Goal: Task Accomplishment & Management: Manage account settings

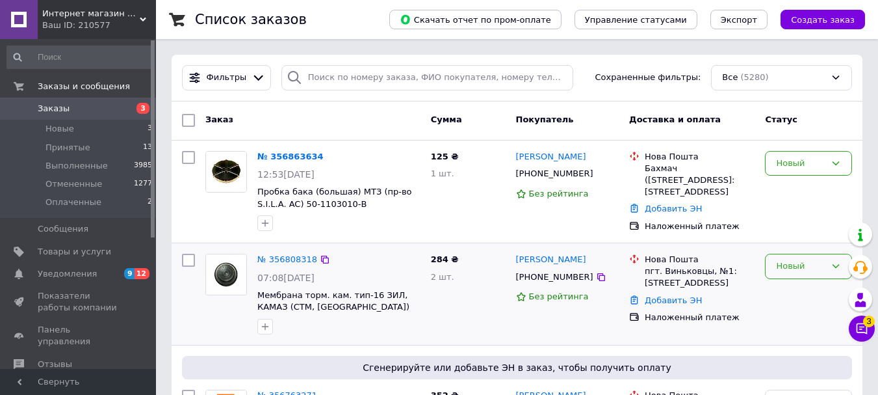
click at [820, 268] on div "Новый" at bounding box center [800, 266] width 49 height 14
click at [782, 298] on li "Принят" at bounding box center [809, 293] width 86 height 24
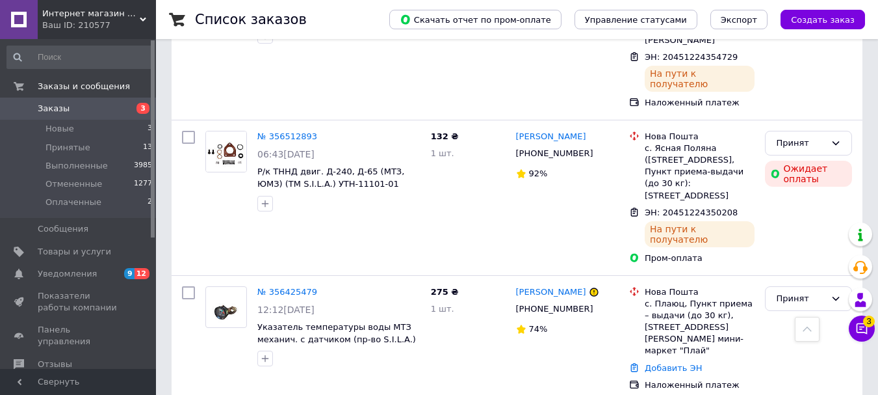
scroll to position [1040, 0]
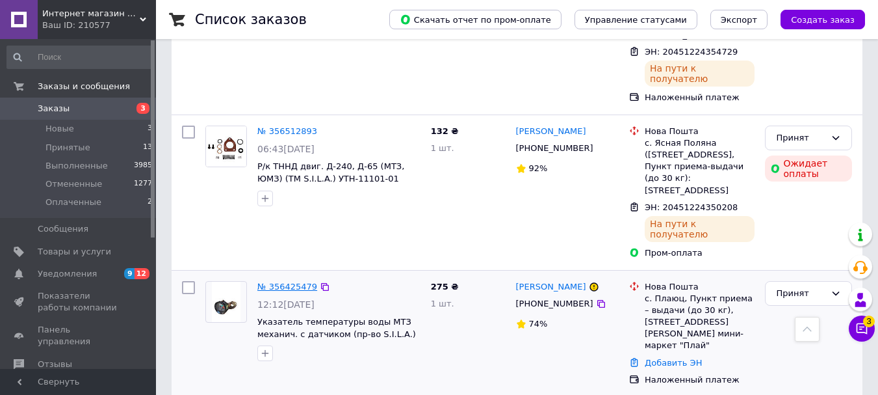
click at [283, 281] on link "№ 356425479" at bounding box center [287, 286] width 60 height 10
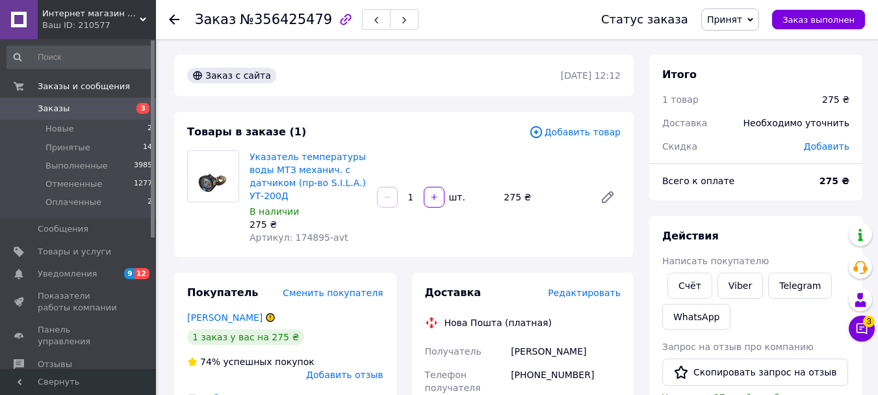
click at [75, 112] on span "Заказы" at bounding box center [79, 109] width 83 height 12
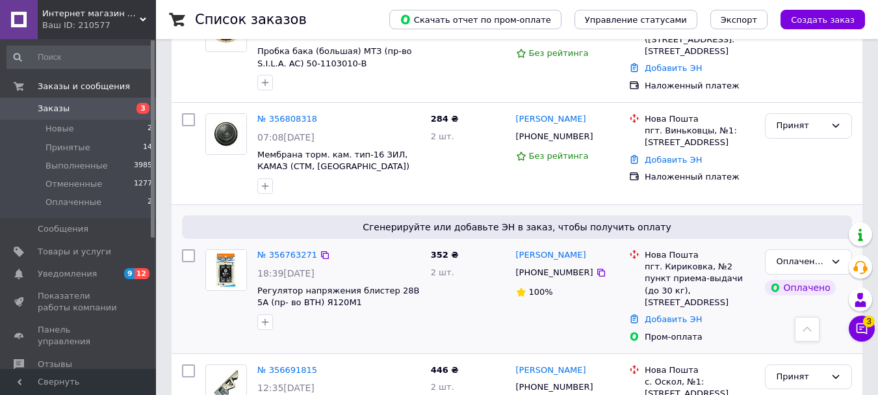
scroll to position [130, 0]
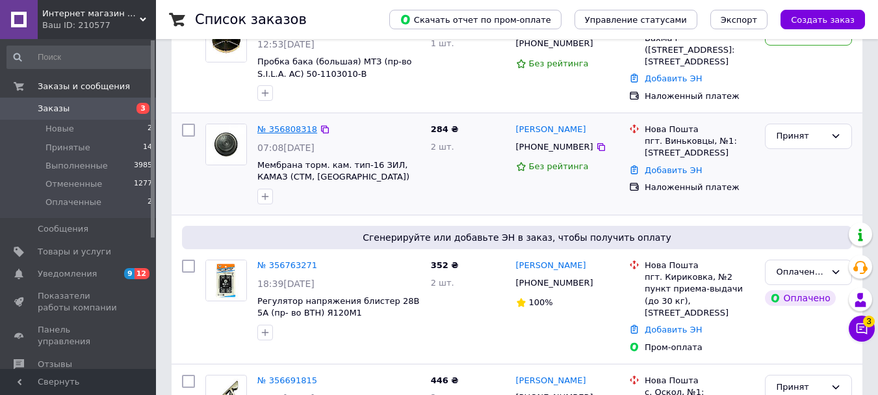
click at [283, 128] on link "№ 356808318" at bounding box center [287, 129] width 60 height 10
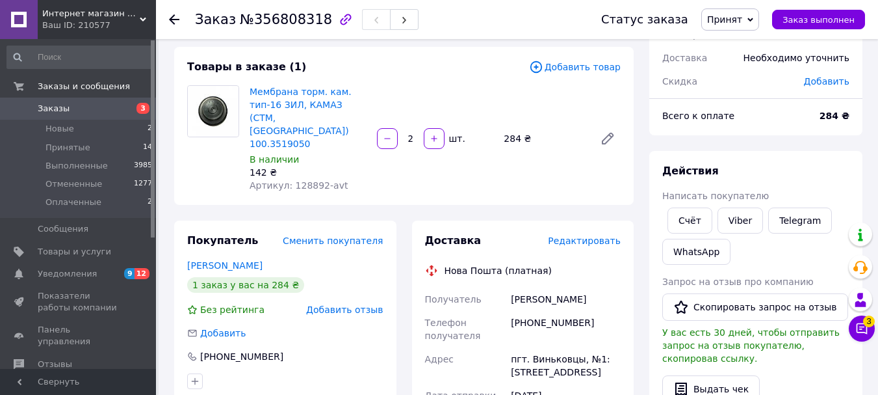
scroll to position [130, 0]
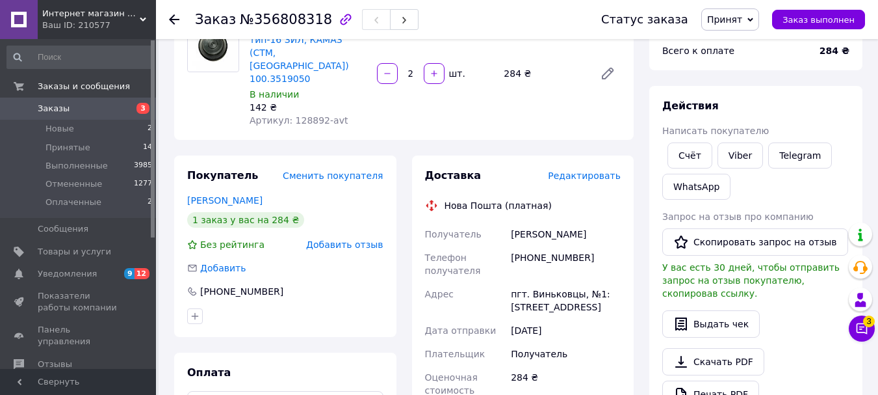
click at [53, 108] on span "Заказы" at bounding box center [54, 109] width 32 height 12
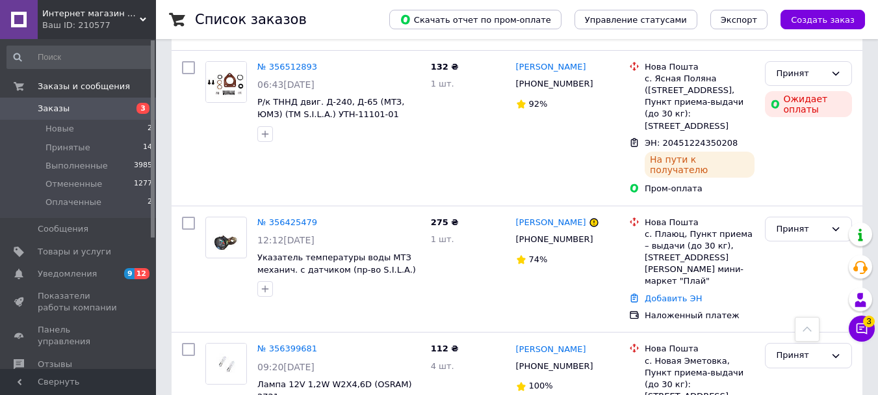
scroll to position [1105, 0]
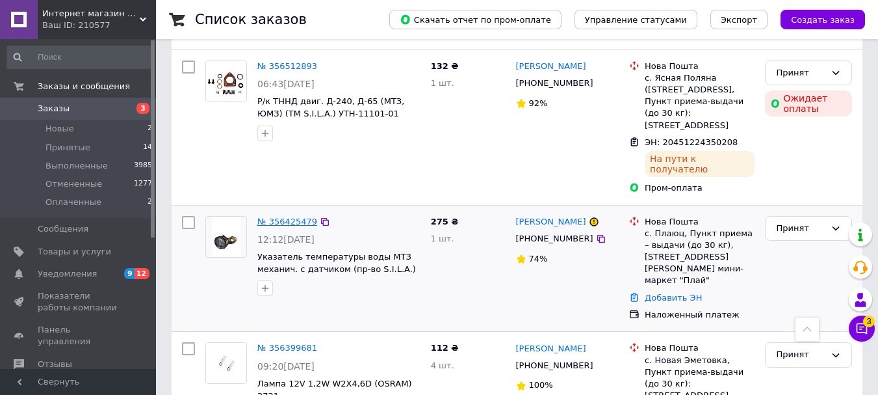
click at [287, 216] on link "№ 356425479" at bounding box center [287, 221] width 60 height 10
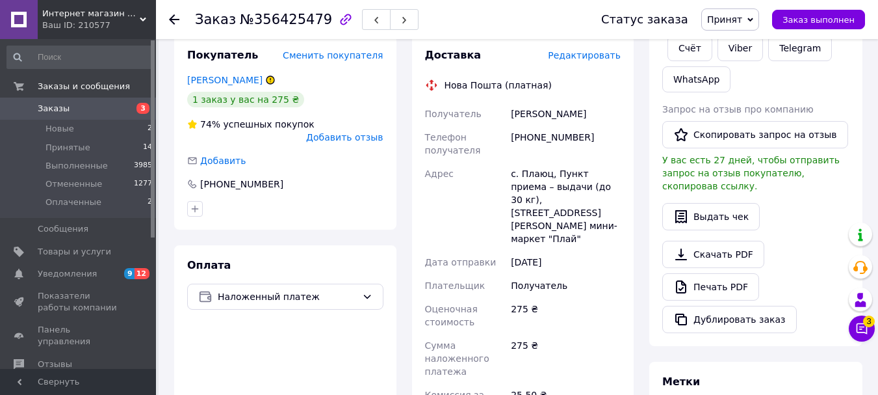
scroll to position [200, 0]
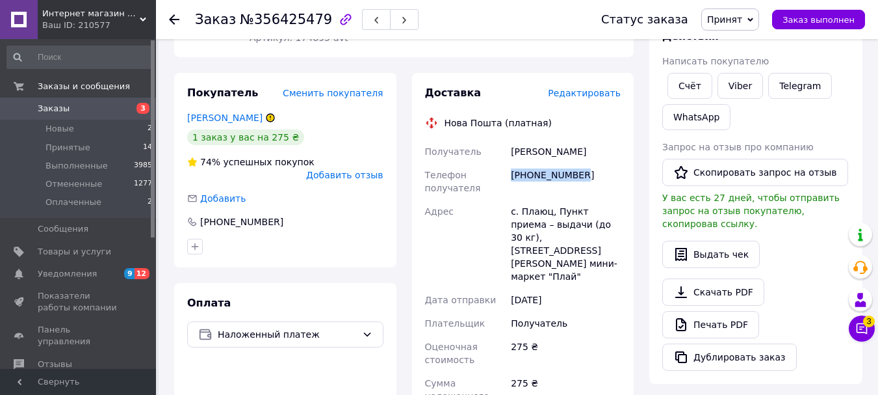
drag, startPoint x: 514, startPoint y: 172, endPoint x: 561, endPoint y: 176, distance: 47.6
click at [581, 174] on div "[PHONE_NUMBER]" at bounding box center [565, 181] width 115 height 36
copy div "[PHONE_NUMBER]"
drag, startPoint x: 512, startPoint y: 152, endPoint x: 536, endPoint y: 150, distance: 24.8
click at [567, 152] on div "[PERSON_NAME]" at bounding box center [565, 151] width 115 height 23
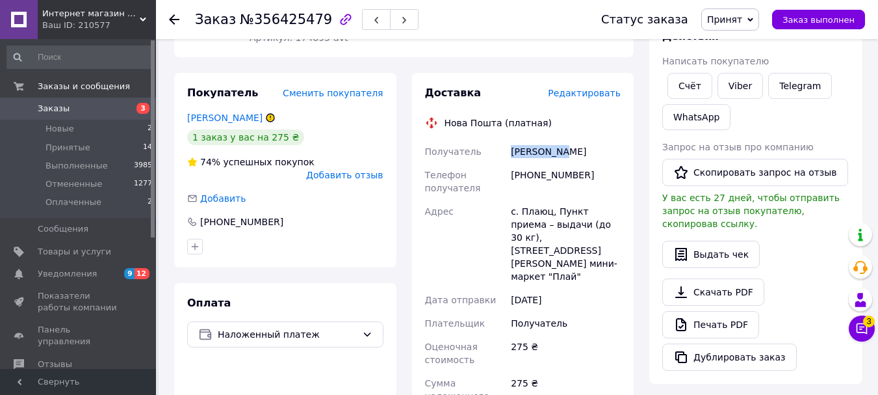
copy div "[PERSON_NAME]"
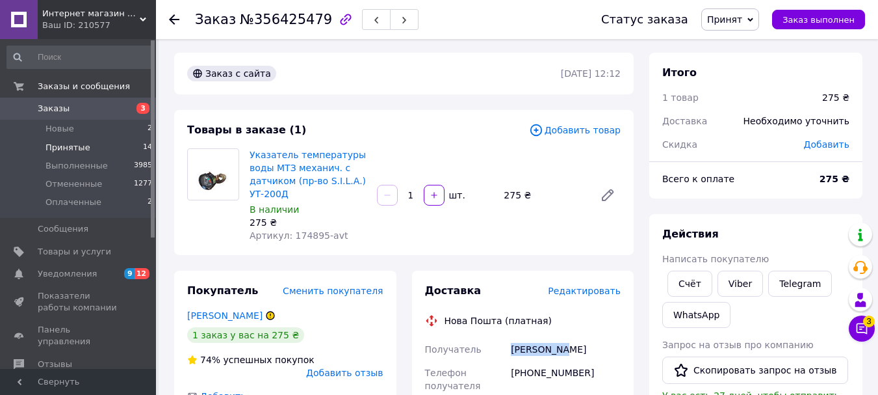
scroll to position [0, 0]
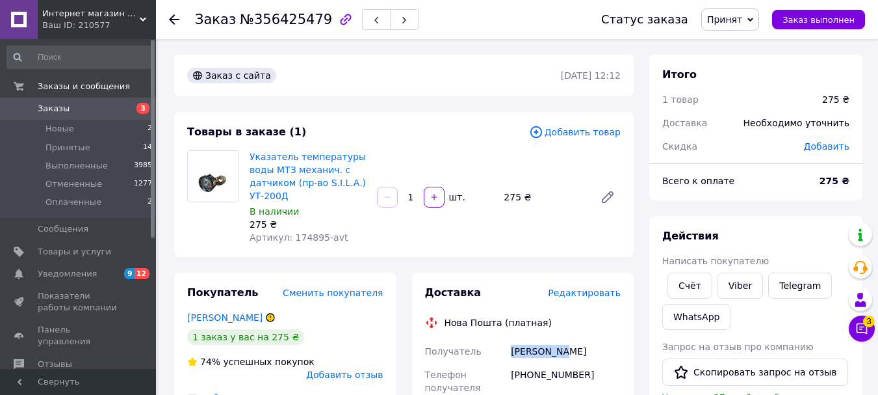
click at [86, 114] on span "Заказы" at bounding box center [79, 109] width 83 height 12
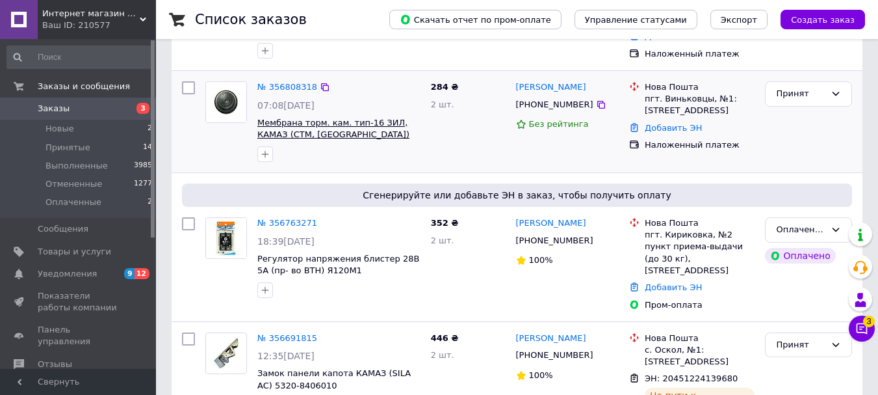
scroll to position [195, 0]
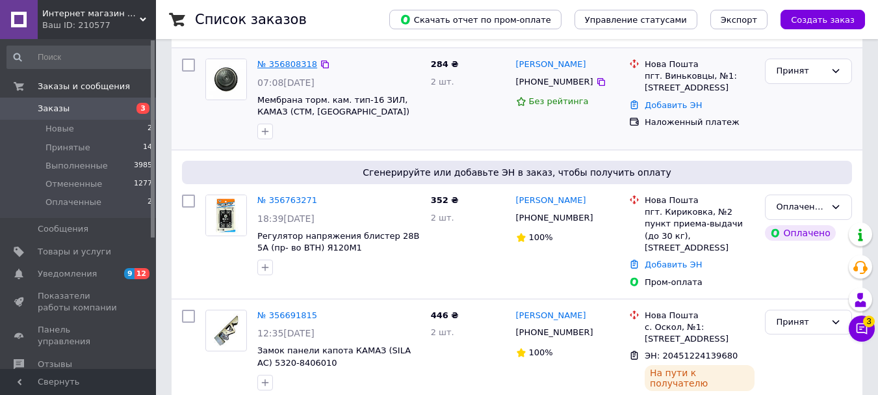
click at [287, 68] on link "№ 356808318" at bounding box center [287, 64] width 60 height 10
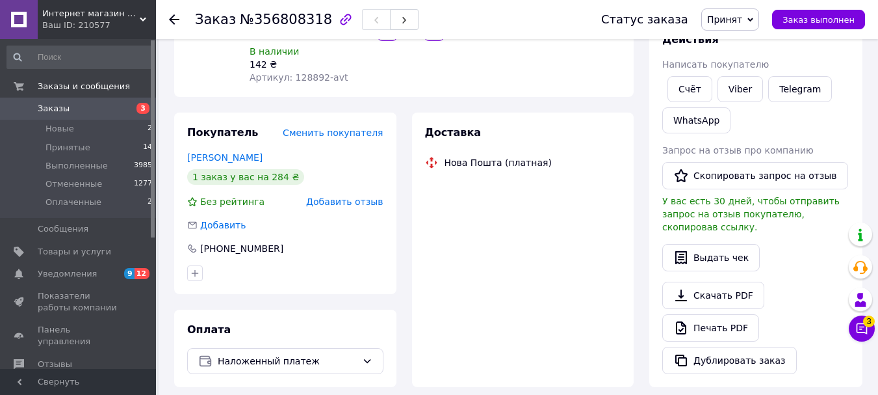
scroll to position [195, 0]
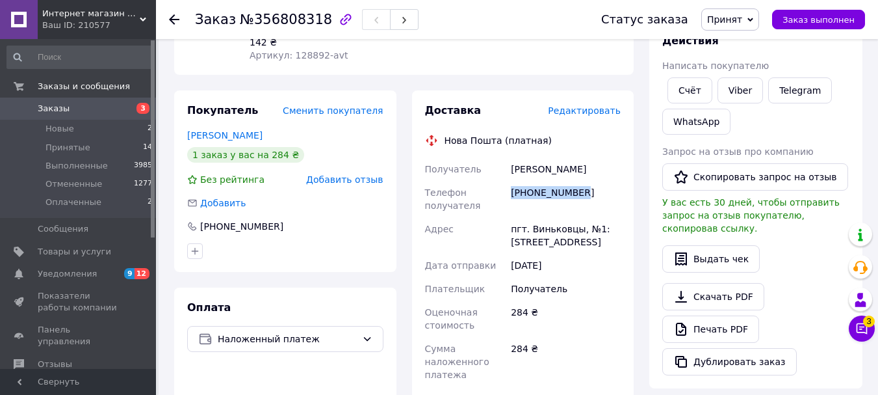
drag, startPoint x: 512, startPoint y: 161, endPoint x: 584, endPoint y: 172, distance: 73.0
click at [584, 181] on div "[PHONE_NUMBER]" at bounding box center [565, 199] width 115 height 36
copy div "[PHONE_NUMBER]"
drag, startPoint x: 510, startPoint y: 141, endPoint x: 563, endPoint y: 148, distance: 53.1
click at [565, 157] on div "[PERSON_NAME]" at bounding box center [565, 168] width 115 height 23
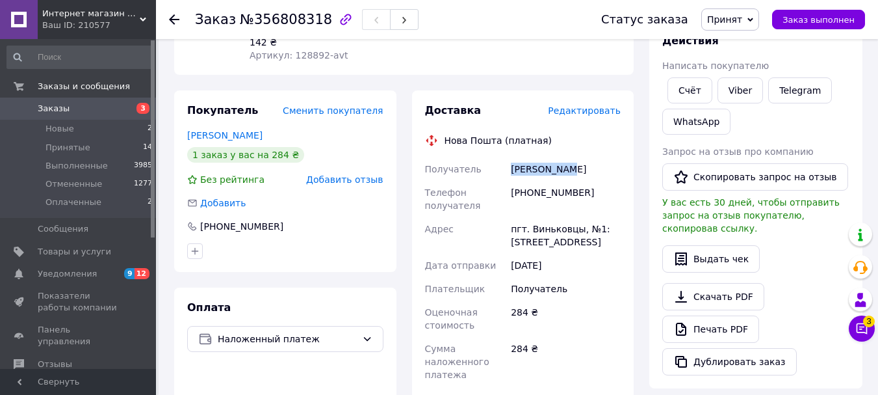
copy div "[PERSON_NAME]"
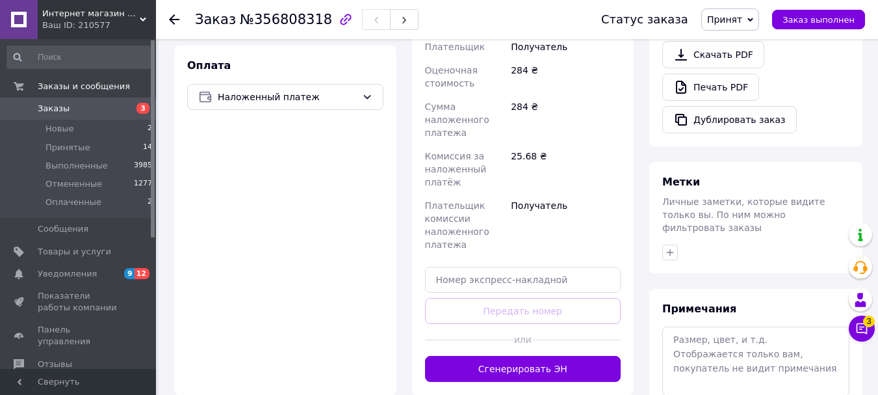
scroll to position [455, 0]
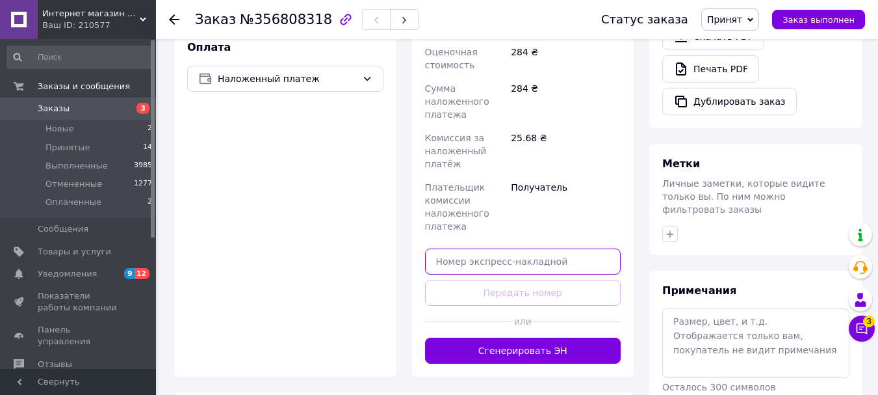
paste input "20451225215570"
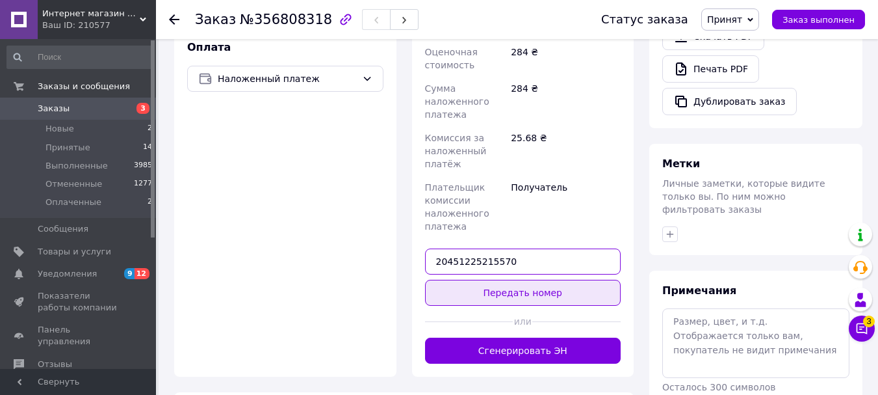
type input "20451225215570"
click at [505, 280] on button "Передать номер" at bounding box center [523, 293] width 196 height 26
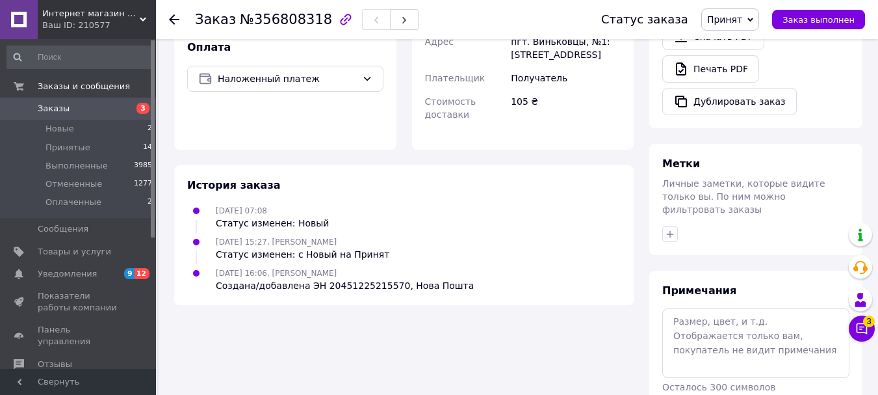
click at [106, 115] on link "Заказы 3" at bounding box center [80, 109] width 160 height 22
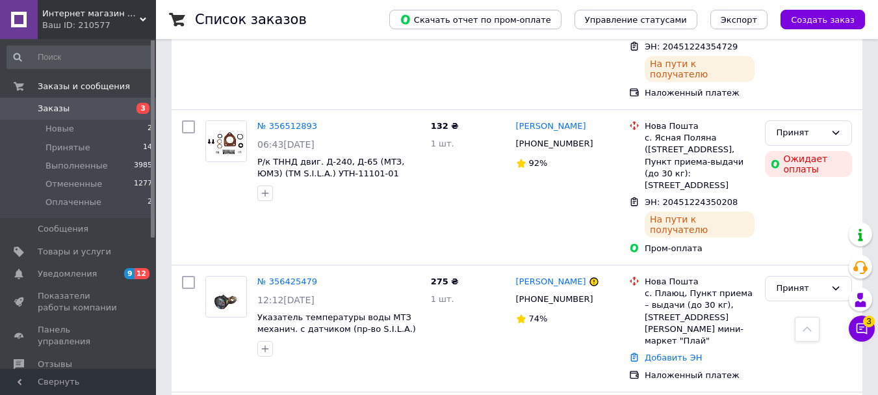
scroll to position [1105, 0]
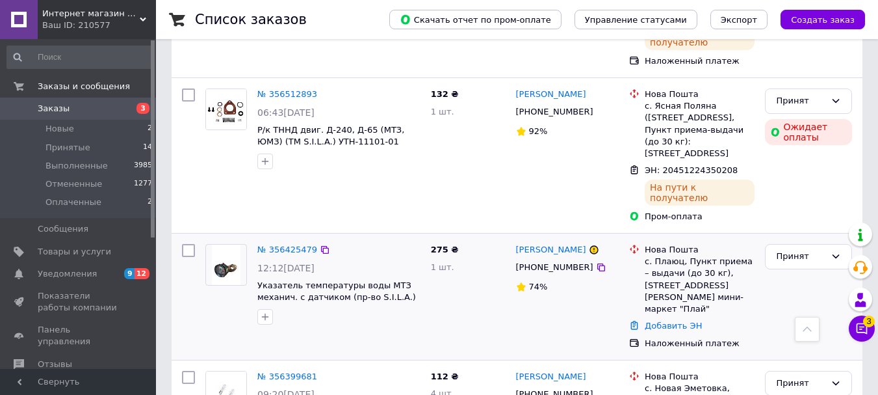
click at [278, 239] on div "№ 356425479 12:12[DATE] Указатель температуры воды МТЗ механич. с датчиком (пр-…" at bounding box center [339, 284] width 174 height 91
click at [285, 244] on link "№ 356425479" at bounding box center [287, 249] width 60 height 10
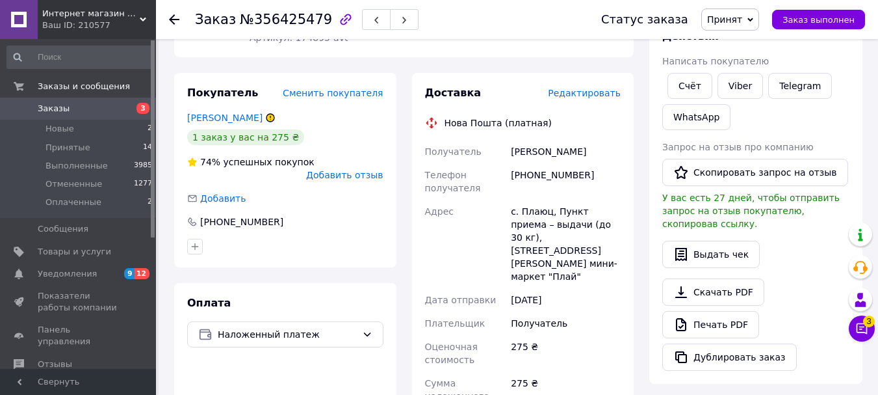
scroll to position [590, 0]
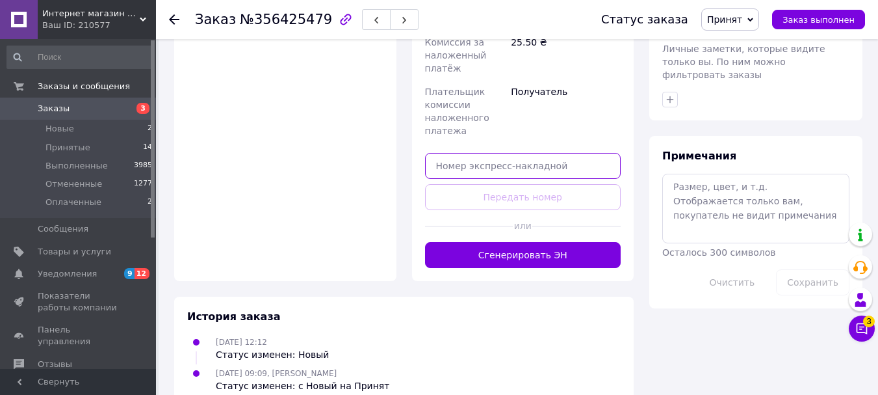
paste input "20451225212374"
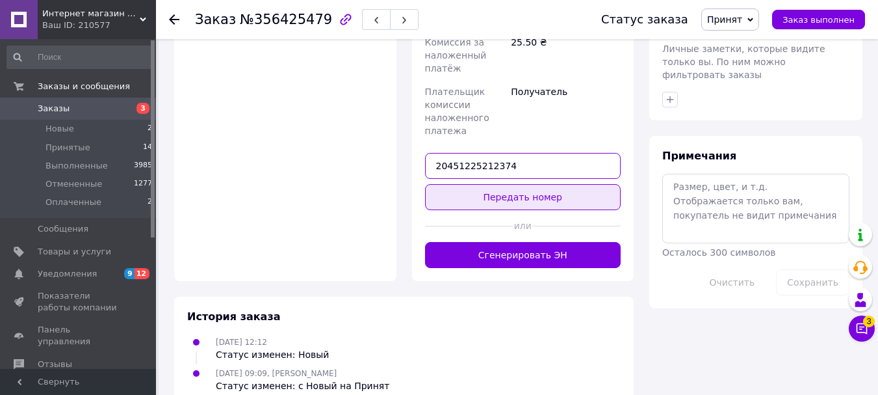
type input "20451225212374"
click at [491, 184] on button "Передать номер" at bounding box center [523, 197] width 196 height 26
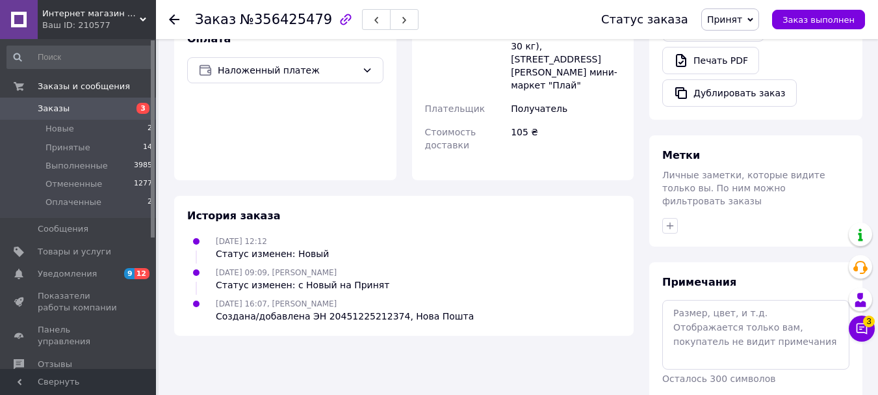
scroll to position [298, 0]
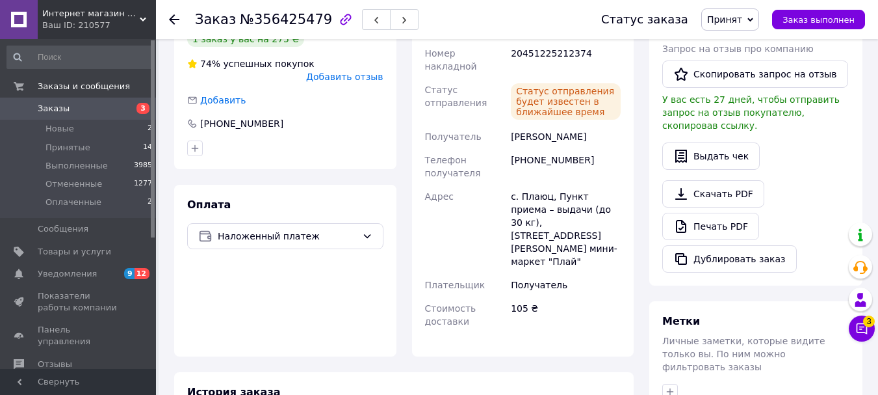
click at [76, 111] on span "Заказы" at bounding box center [79, 109] width 83 height 12
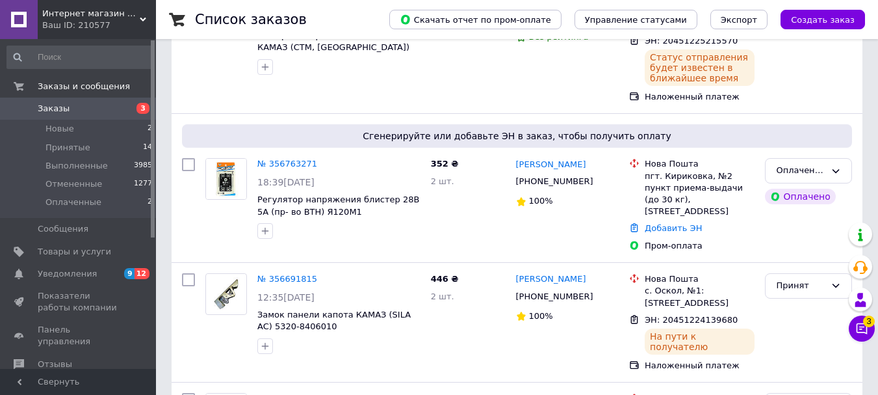
scroll to position [260, 0]
click at [287, 163] on link "№ 356763271" at bounding box center [287, 163] width 60 height 10
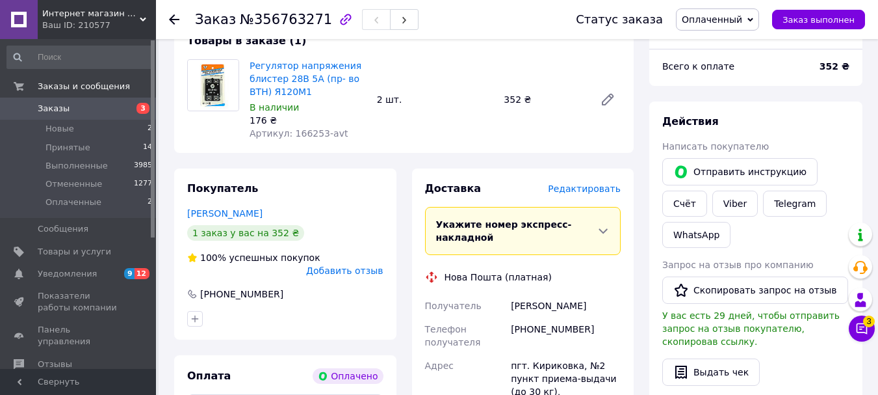
scroll to position [520, 0]
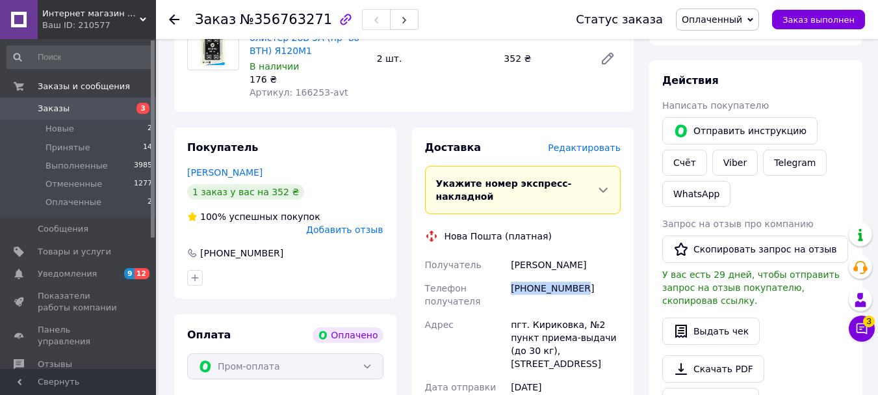
drag, startPoint x: 512, startPoint y: 264, endPoint x: 576, endPoint y: 264, distance: 63.7
click at [576, 276] on div "[PHONE_NUMBER]" at bounding box center [565, 294] width 115 height 36
copy div "[PHONE_NUMBER]"
drag, startPoint x: 511, startPoint y: 239, endPoint x: 571, endPoint y: 239, distance: 60.5
click at [571, 253] on div "[PERSON_NAME]" at bounding box center [565, 264] width 115 height 23
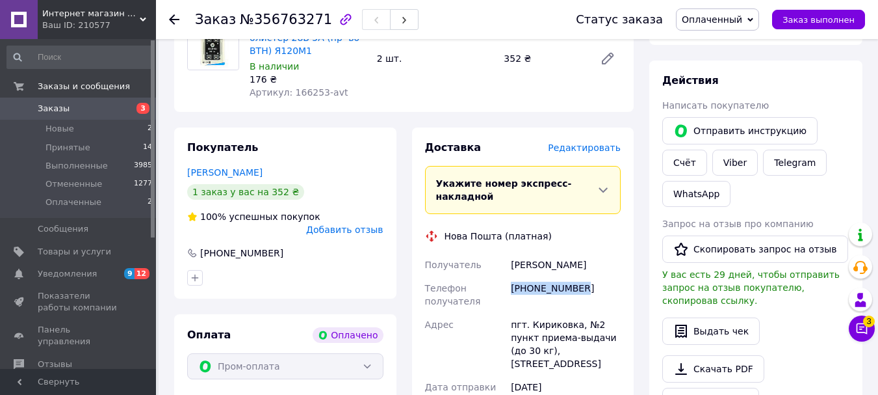
copy div "[PERSON_NAME]"
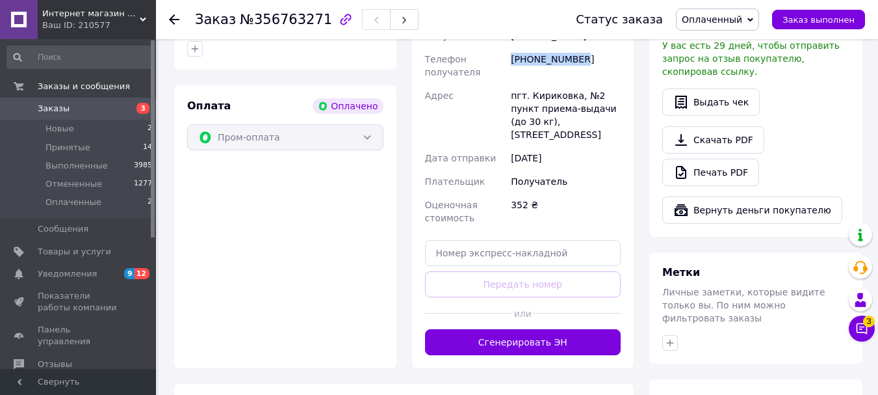
scroll to position [780, 0]
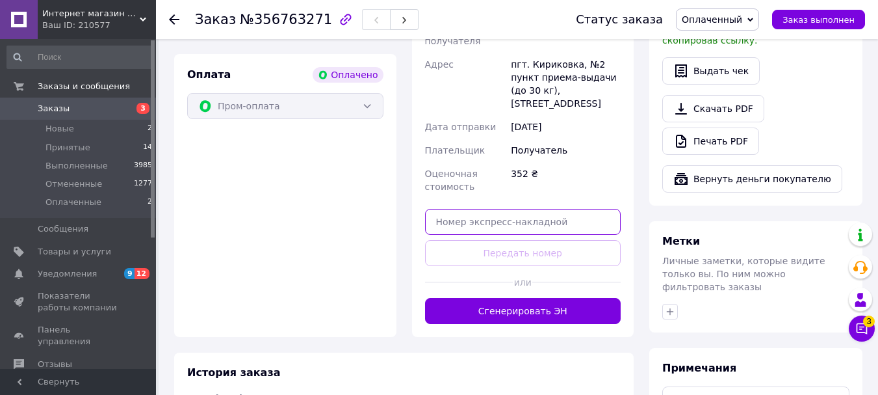
paste input "20451225219442"
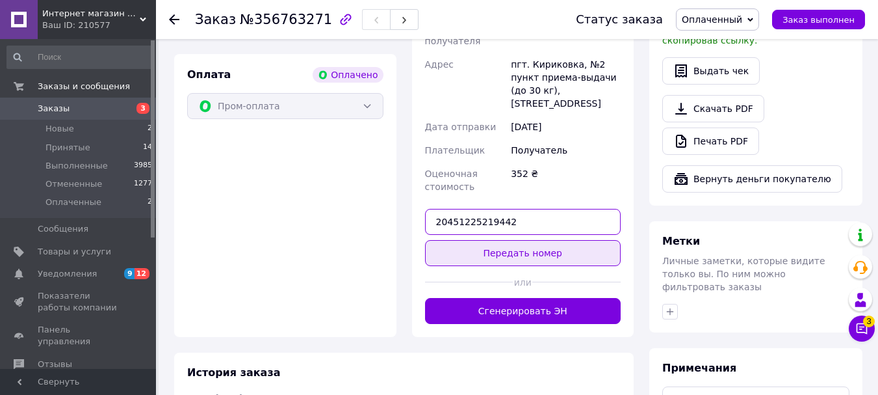
type input "20451225219442"
click at [491, 240] on button "Передать номер" at bounding box center [523, 253] width 196 height 26
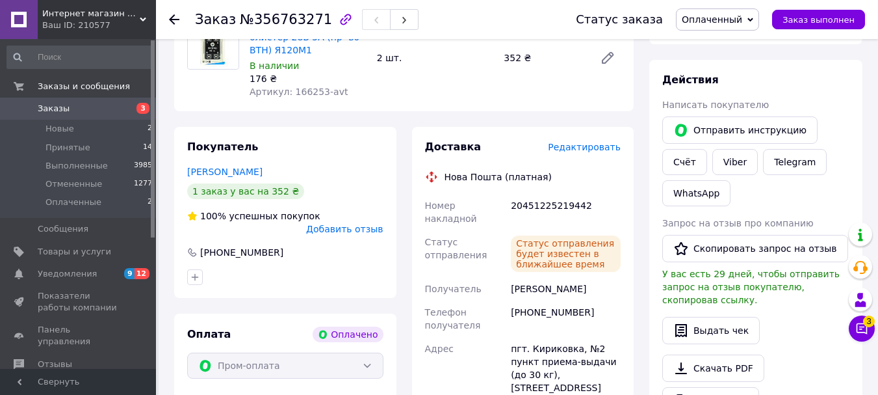
scroll to position [520, 0]
click at [31, 107] on span at bounding box center [19, 109] width 38 height 12
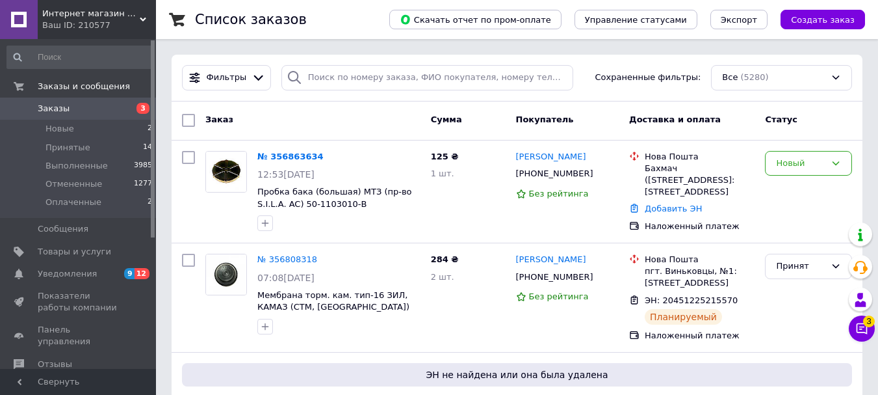
click at [50, 100] on link "Заказы 3" at bounding box center [80, 109] width 160 height 22
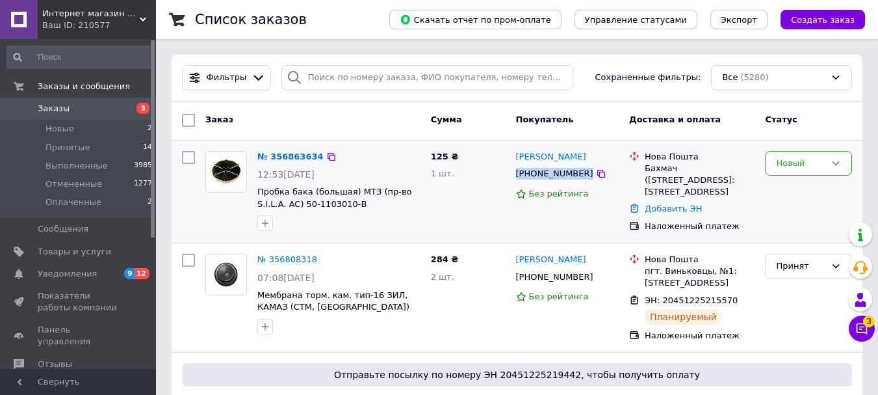
drag, startPoint x: 515, startPoint y: 174, endPoint x: 569, endPoint y: 175, distance: 54.0
click at [580, 175] on div "[PHONE_NUMBER]" at bounding box center [568, 173] width 106 height 14
copy div "[PHONE_NUMBER]"
click at [460, 207] on div "125 ₴ 1 шт." at bounding box center [468, 192] width 85 height 92
